Goal: Task Accomplishment & Management: Complete application form

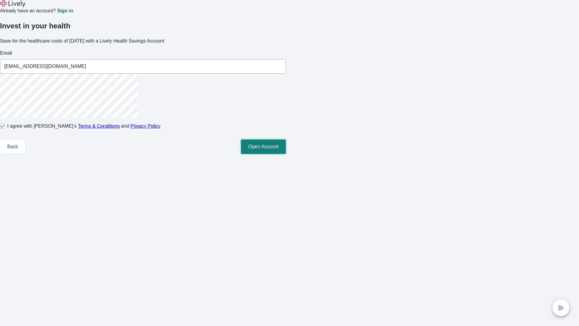
click at [286, 154] on button "Open Account" at bounding box center [263, 146] width 45 height 14
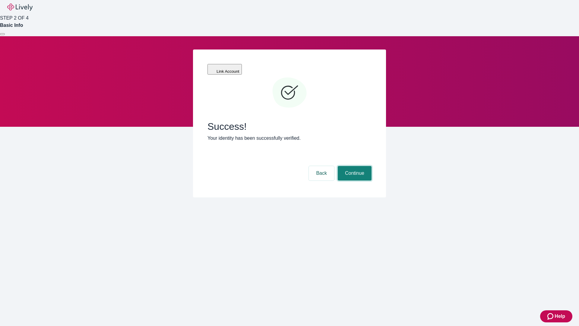
click at [354, 166] on button "Continue" at bounding box center [355, 173] width 34 height 14
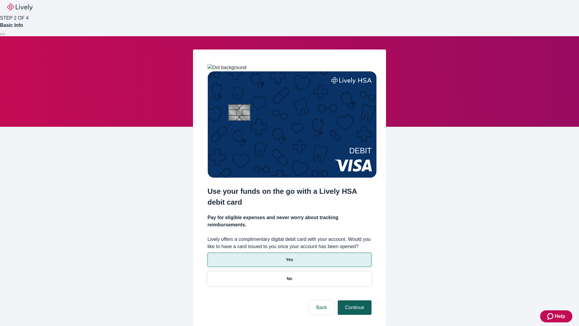
click at [289, 276] on p "No" at bounding box center [290, 279] width 6 height 6
click at [354, 300] on button "Continue" at bounding box center [355, 307] width 34 height 14
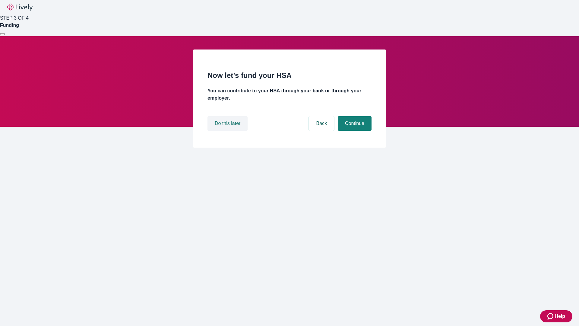
click at [228, 131] on button "Do this later" at bounding box center [228, 123] width 40 height 14
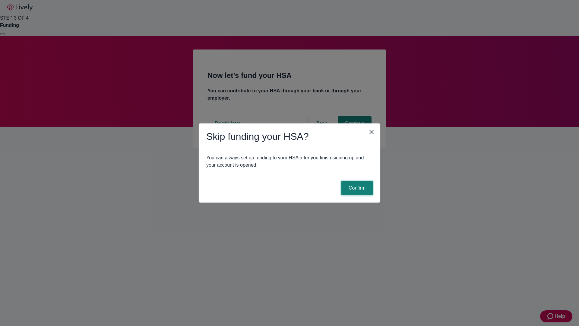
click at [356, 188] on button "Confirm" at bounding box center [357, 188] width 31 height 14
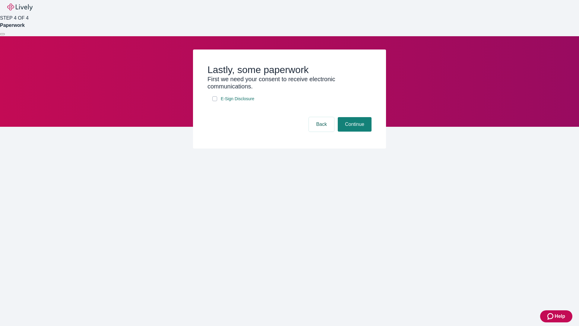
click at [215, 101] on input "E-Sign Disclosure" at bounding box center [214, 98] width 5 height 5
checkbox input "true"
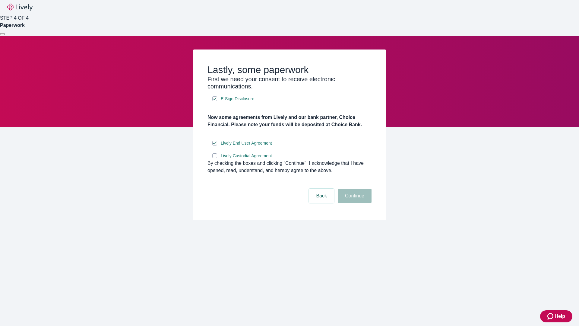
click at [215, 158] on input "Lively Custodial Agreement" at bounding box center [214, 155] width 5 height 5
checkbox input "true"
click at [354, 203] on button "Continue" at bounding box center [355, 196] width 34 height 14
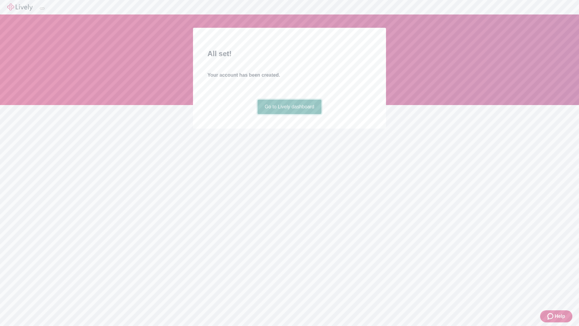
click at [289, 114] on link "Go to Lively dashboard" at bounding box center [290, 107] width 64 height 14
